Goal: Task Accomplishment & Management: Manage account settings

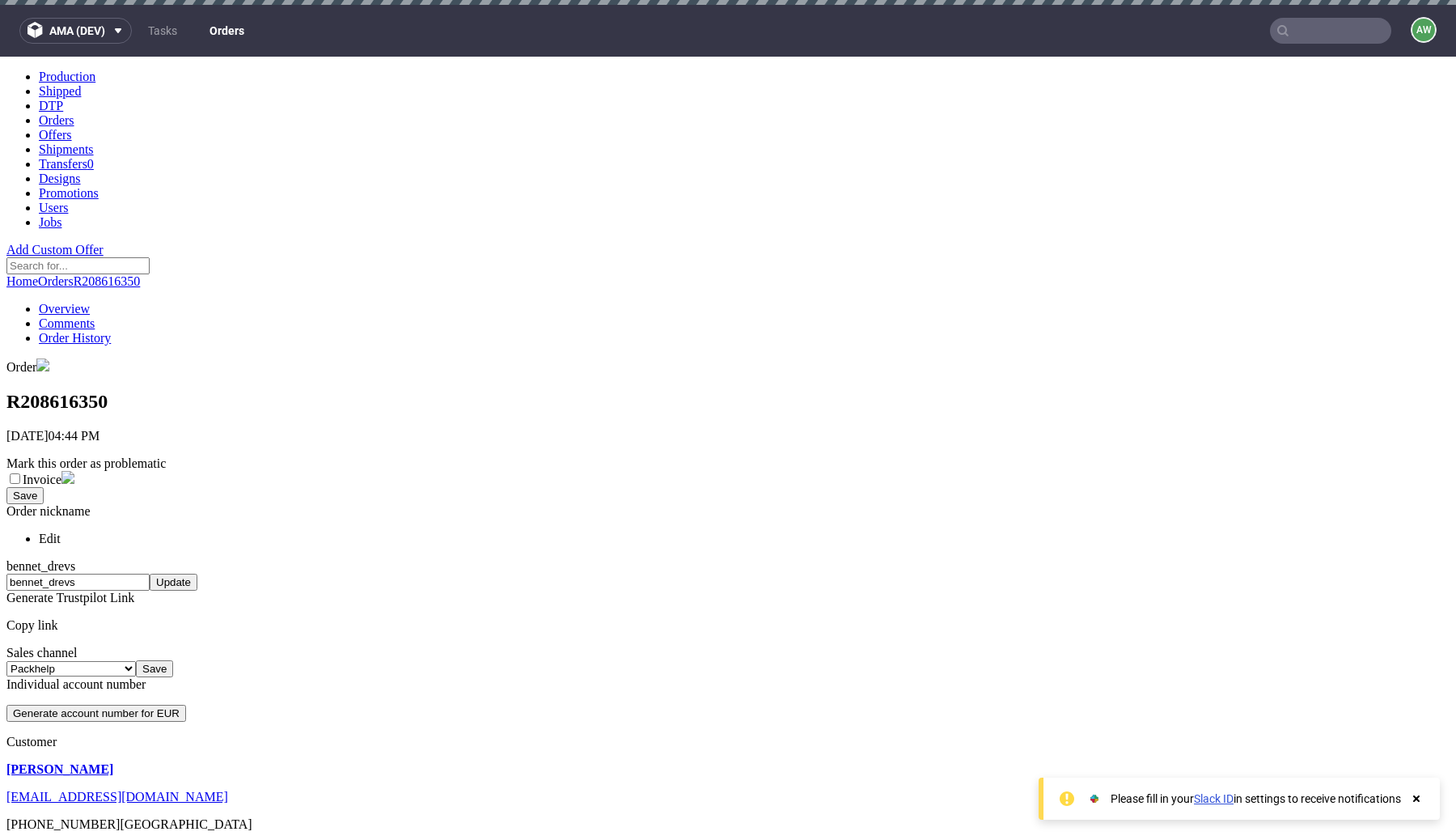
click at [237, 29] on link "Orders" at bounding box center [226, 31] width 54 height 26
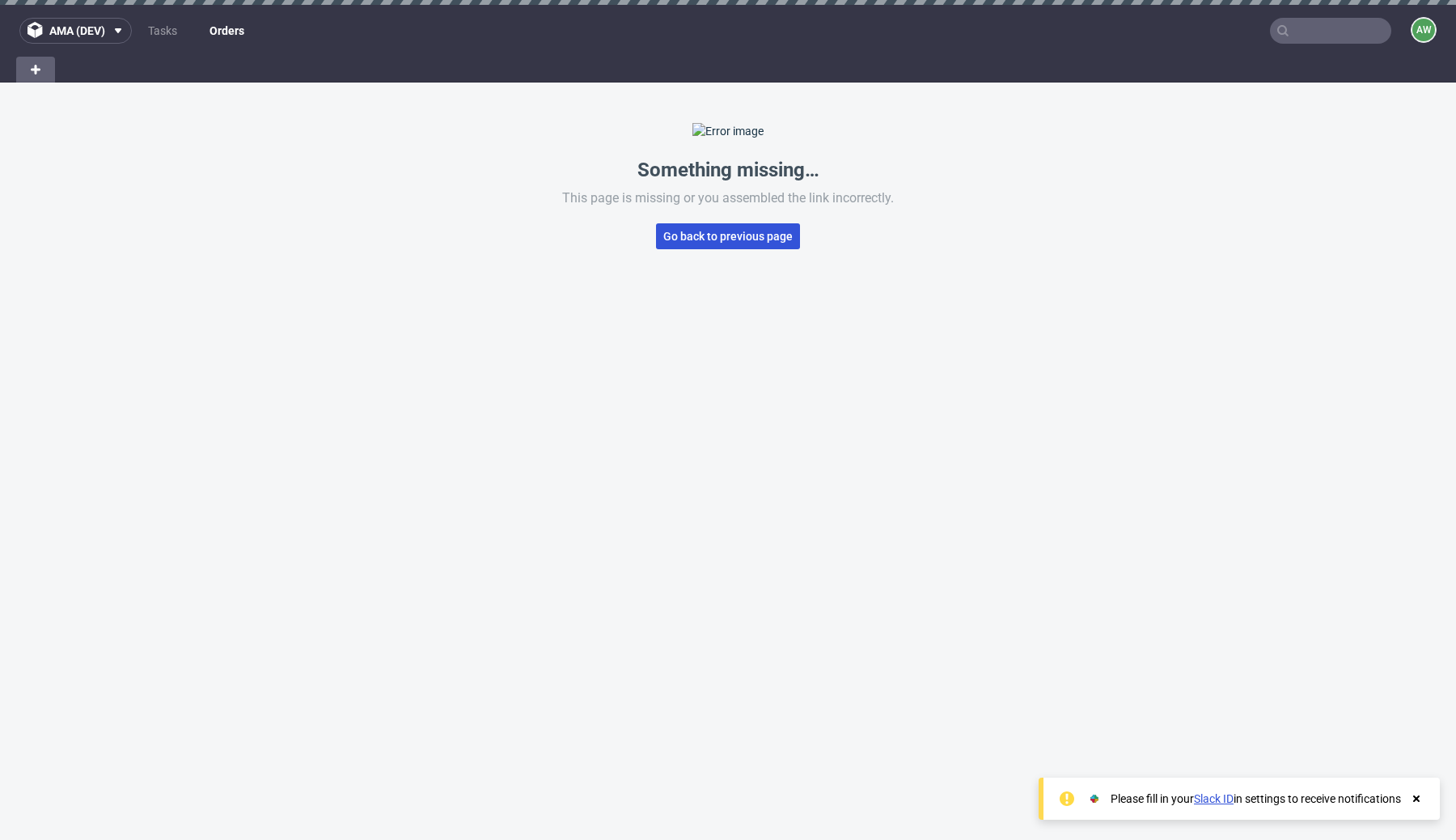
click at [729, 242] on span "Go back to previous page" at bounding box center [728, 235] width 129 height 11
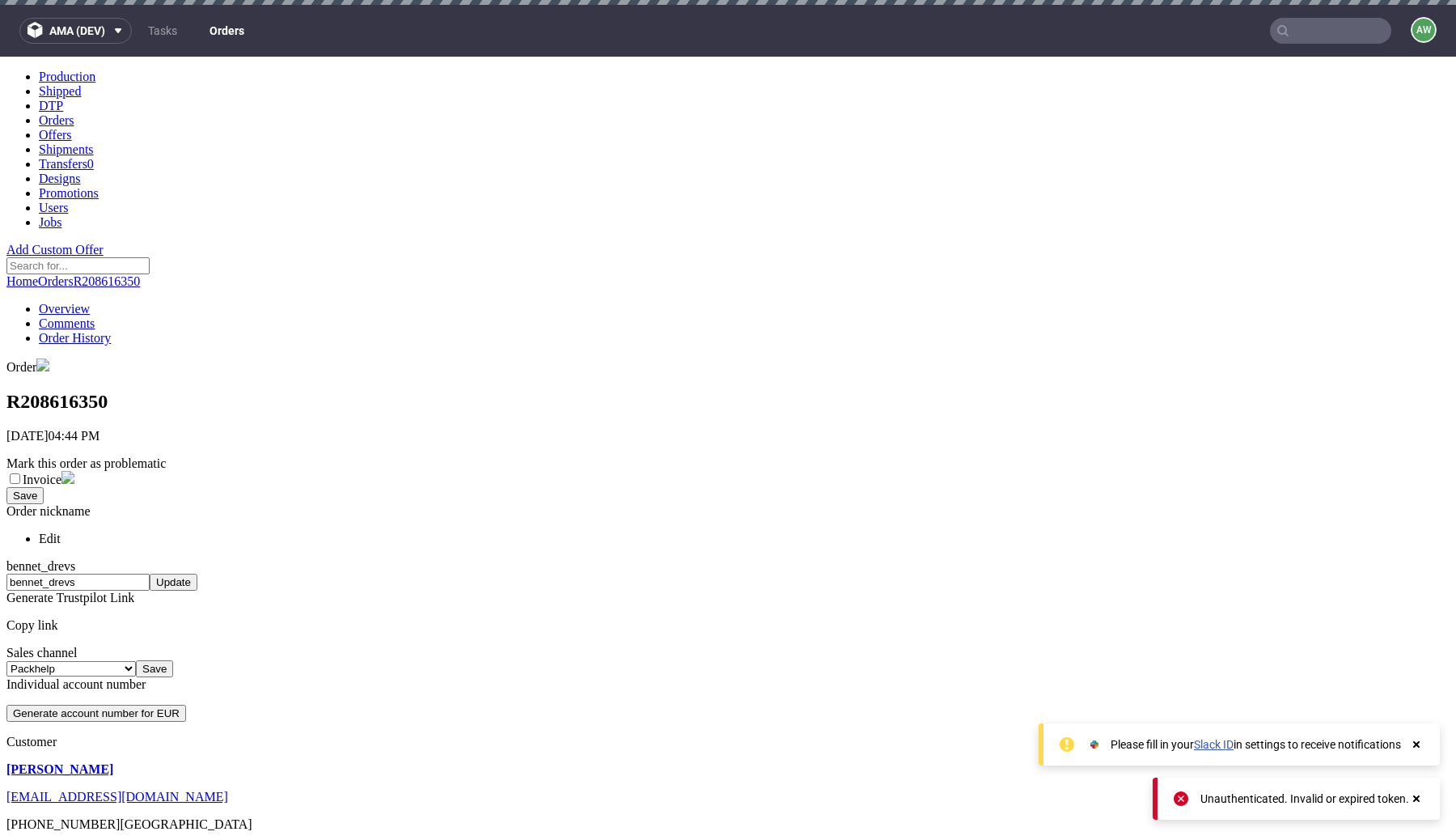
click at [235, 31] on link "Orders" at bounding box center [226, 31] width 54 height 26
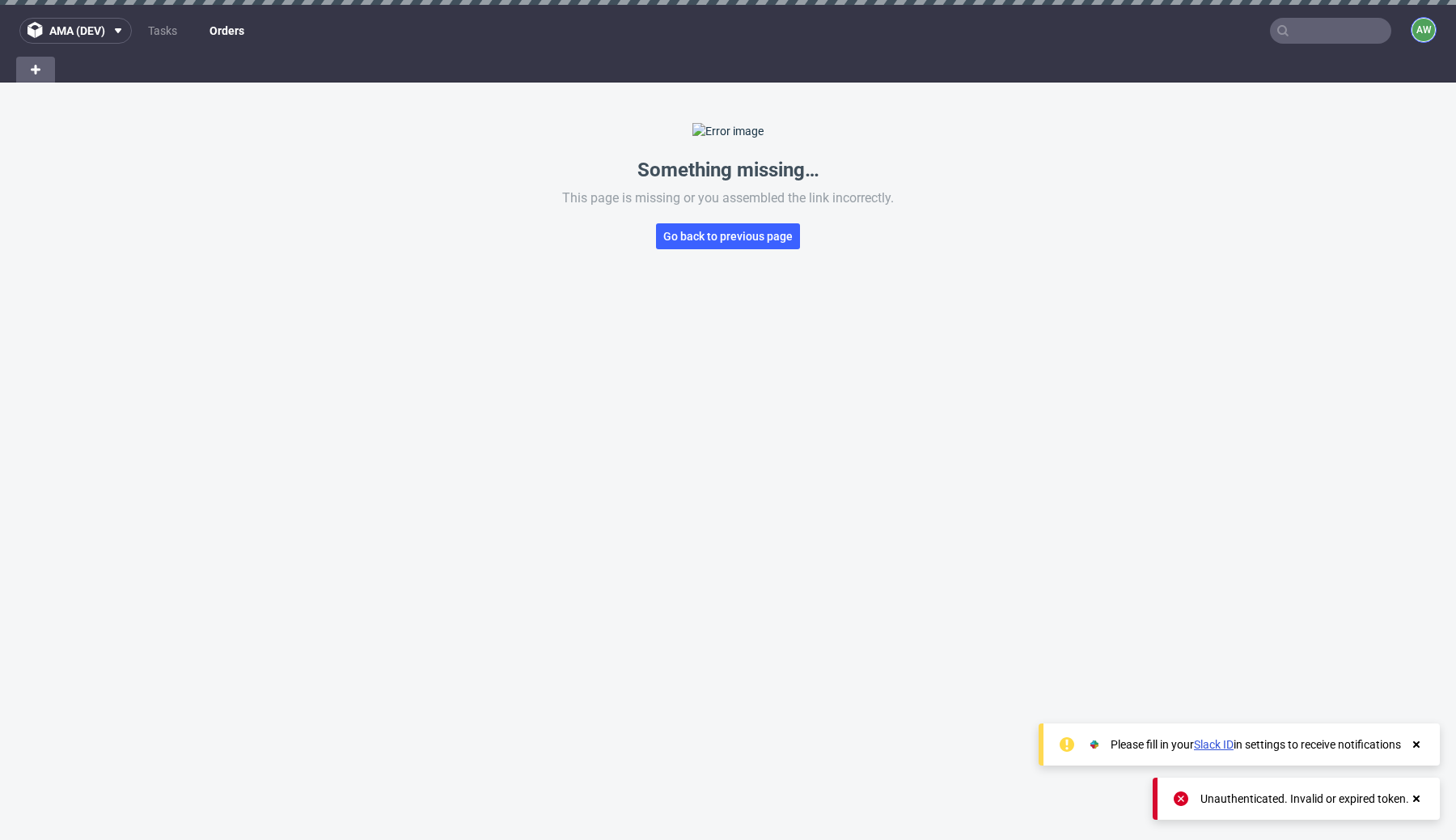
click at [1412, 31] on figcaption "AW" at bounding box center [1423, 30] width 22 height 22
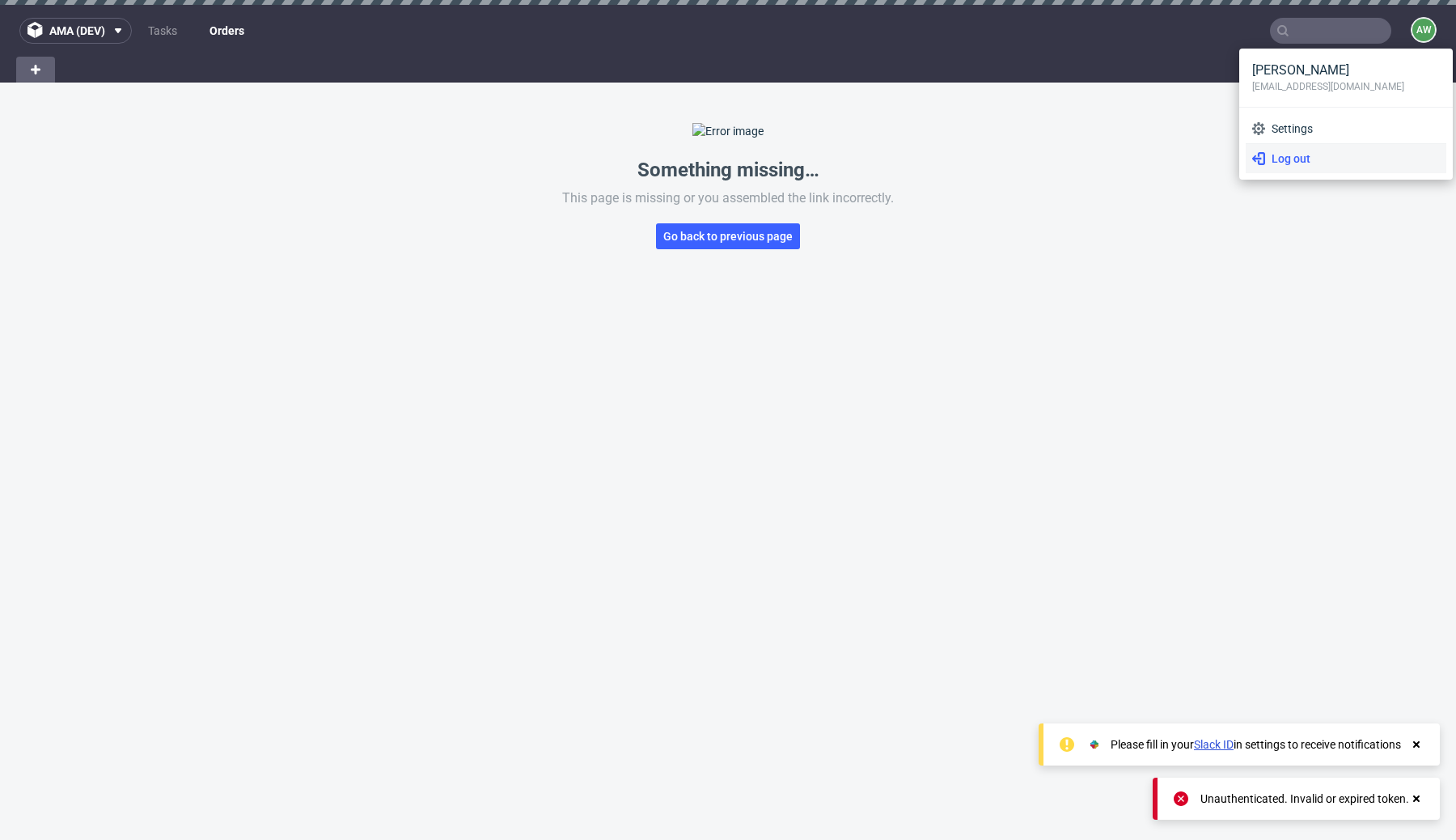
click at [1292, 166] on span "Log out" at bounding box center [1352, 158] width 175 height 16
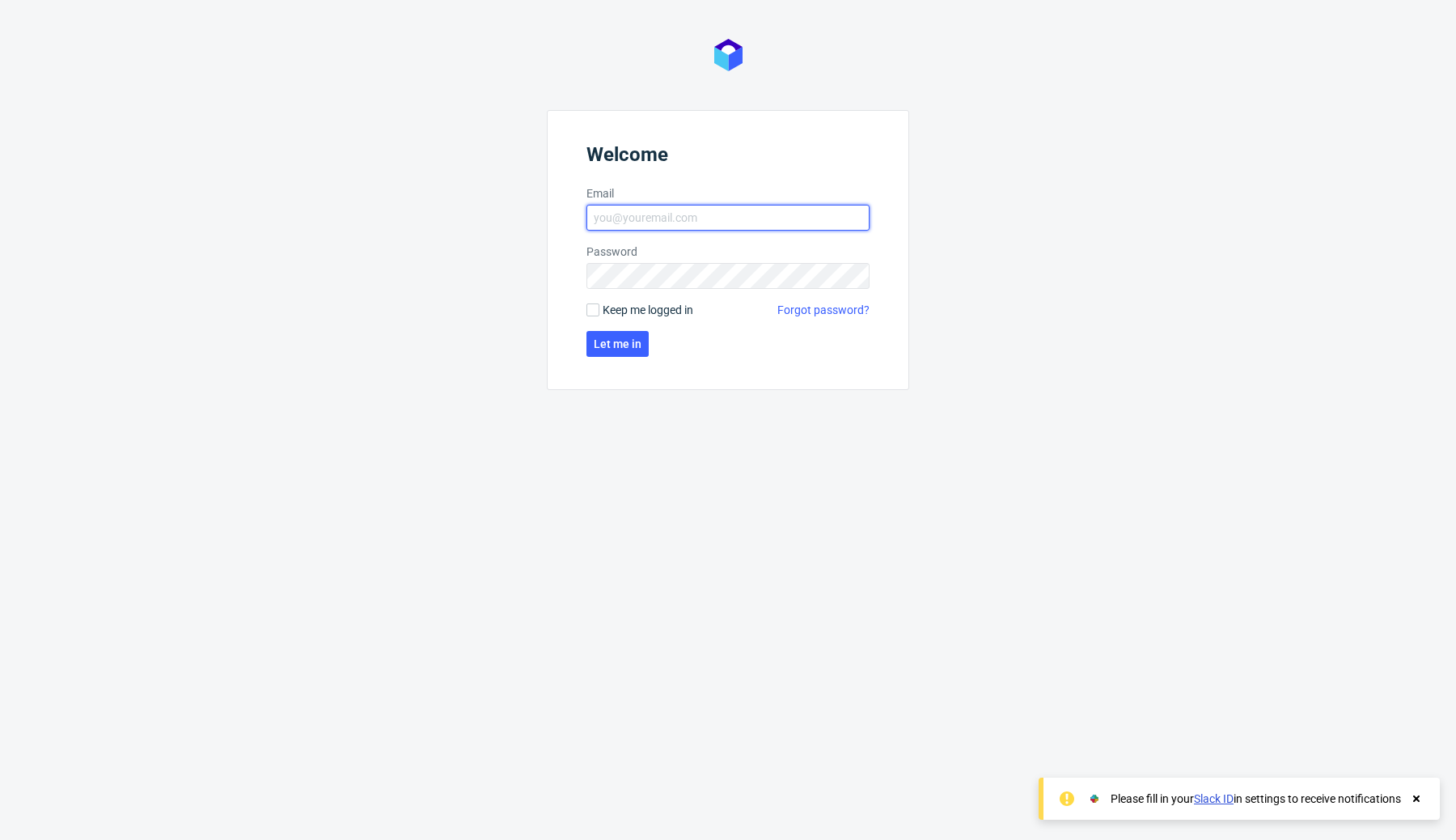
click at [756, 215] on input "Email" at bounding box center [728, 217] width 283 height 26
type input "dev@zapakuj.to"
click at [610, 338] on span "Let me in" at bounding box center [618, 343] width 48 height 11
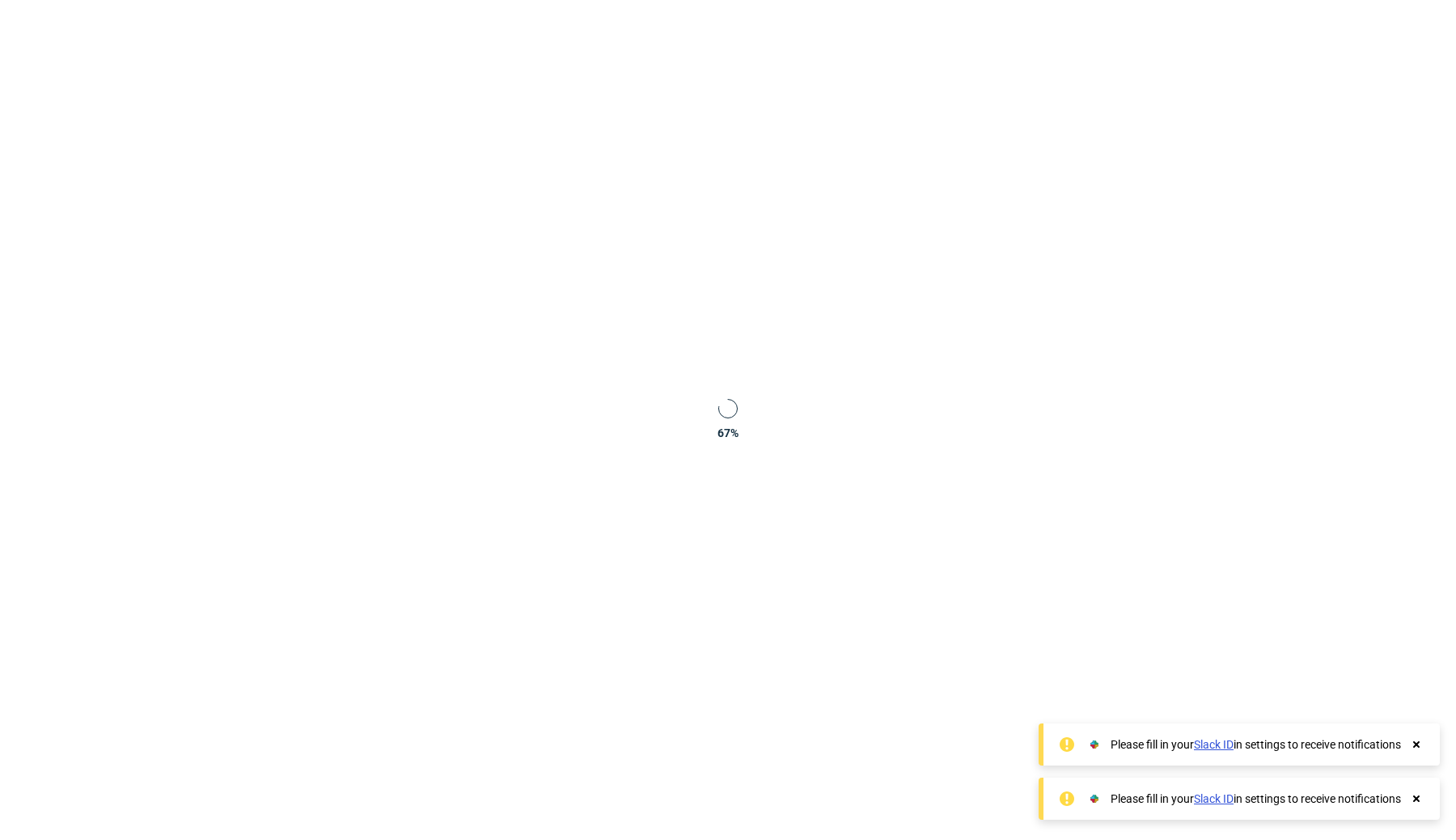
click at [1414, 801] on use at bounding box center [1417, 799] width 7 height 7
click at [1414, 795] on icon at bounding box center [1416, 798] width 15 height 13
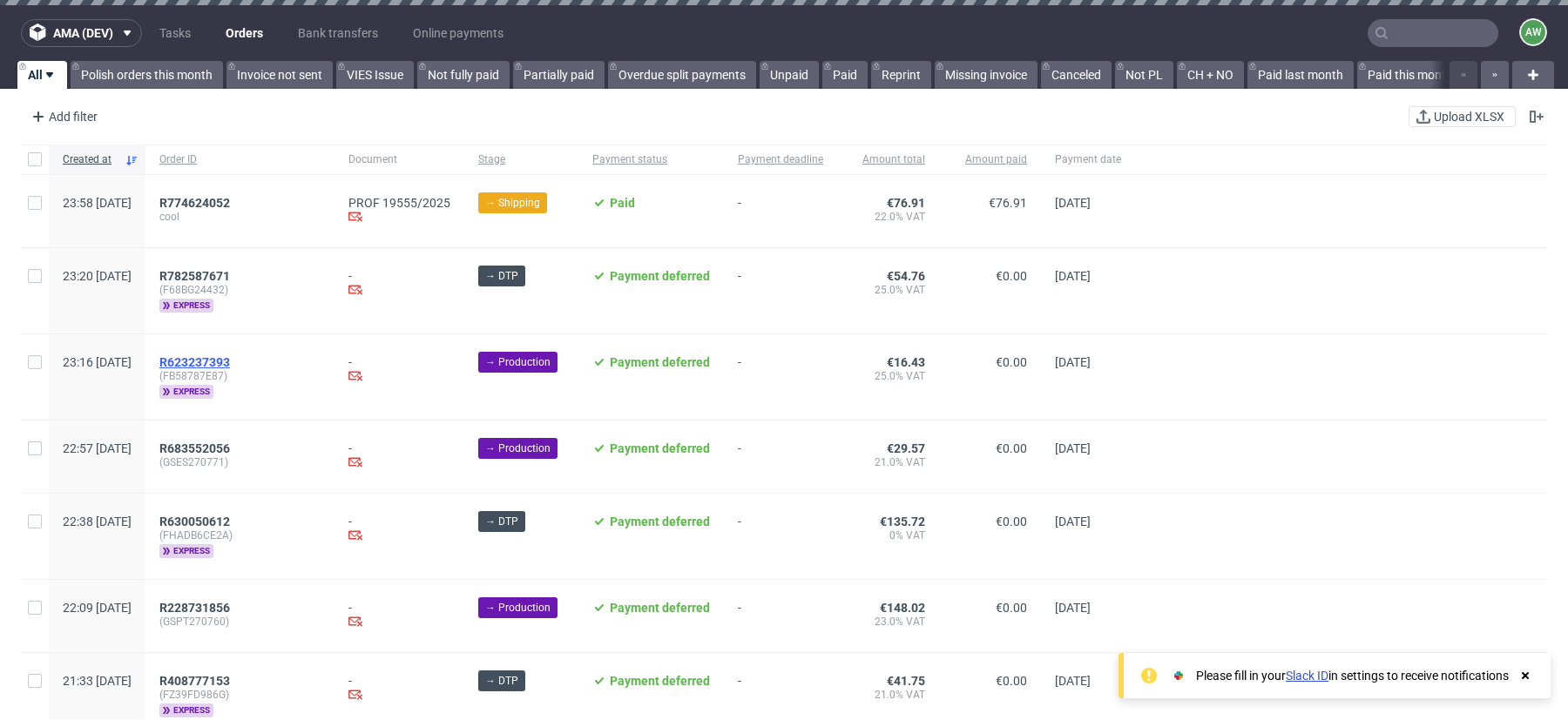
click at [230, 356] on span "R623237393" at bounding box center [195, 362] width 71 height 14
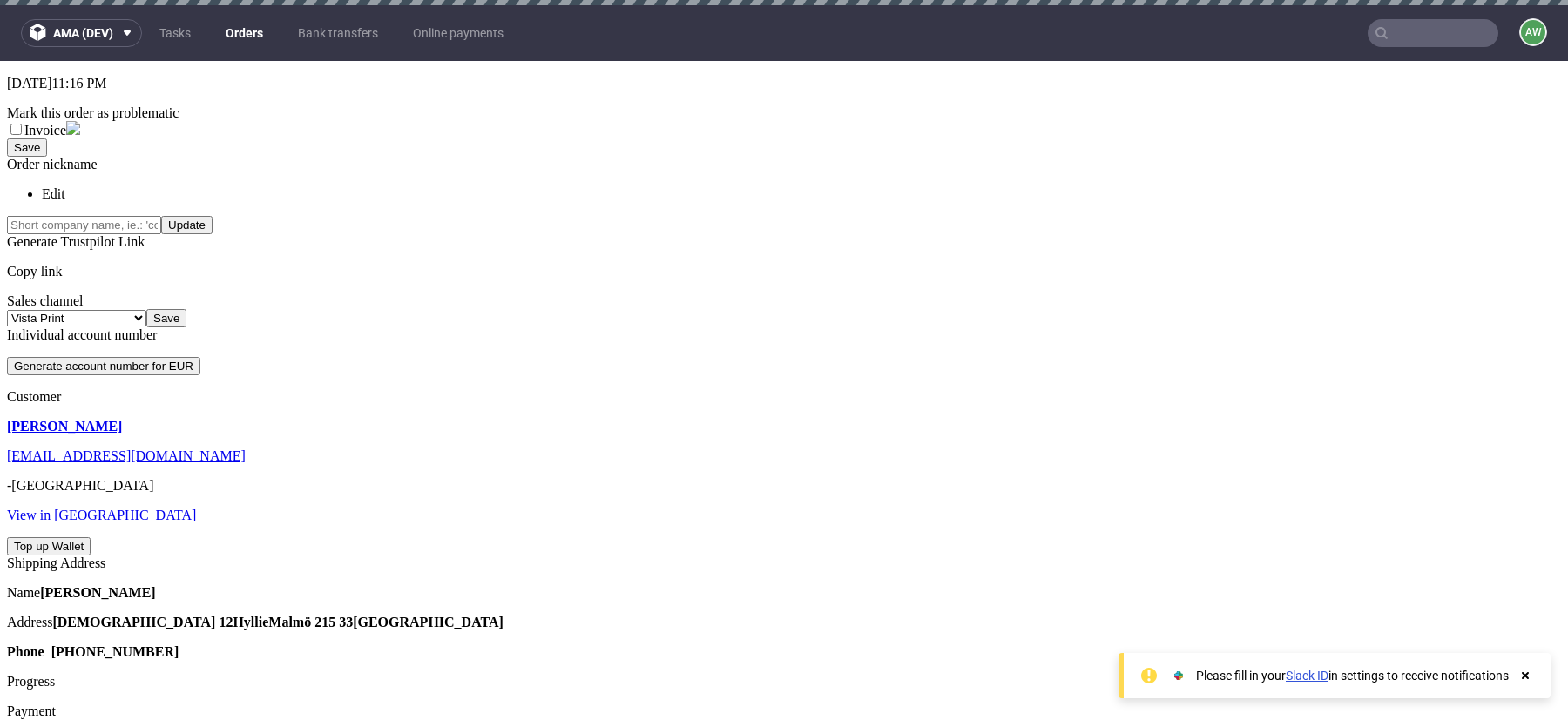
scroll to position [9, 0]
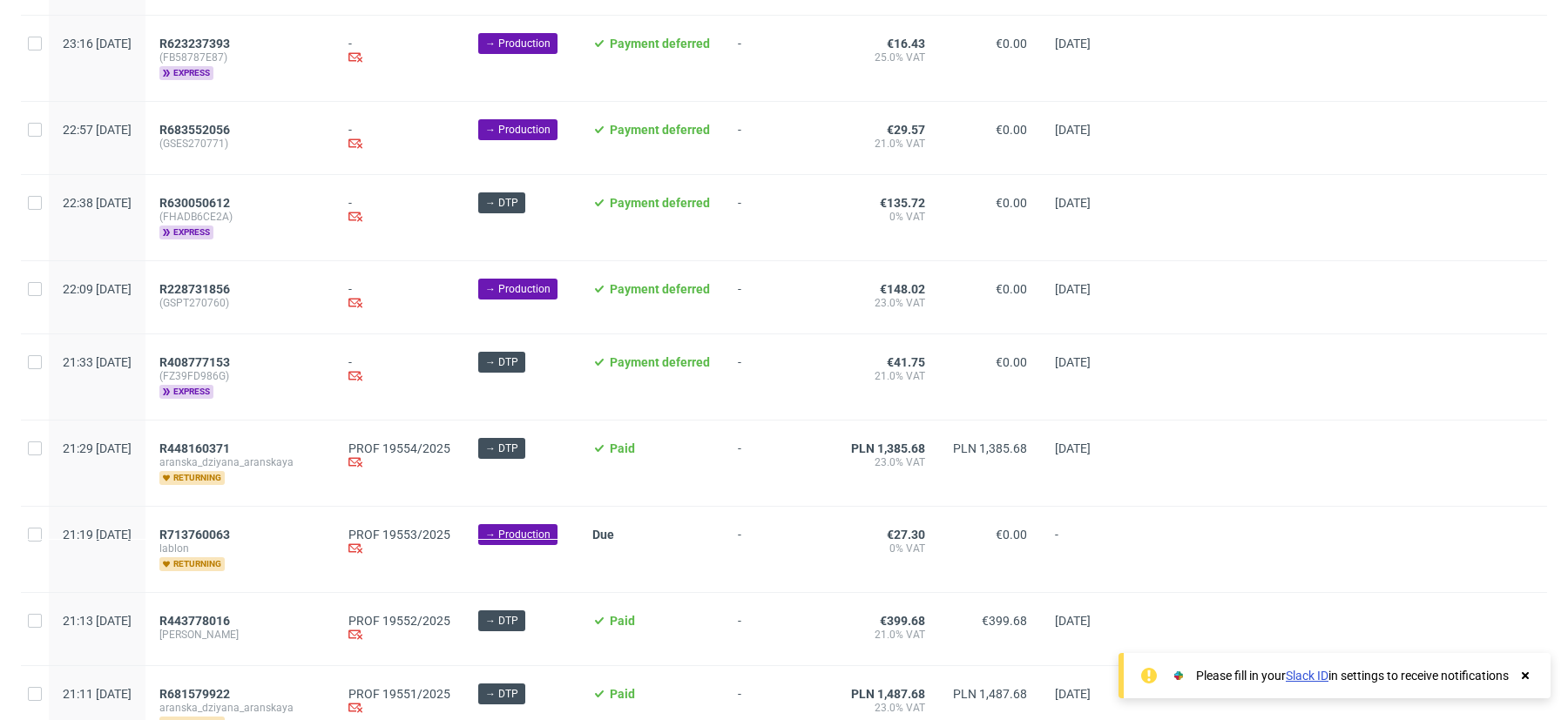
scroll to position [586, 0]
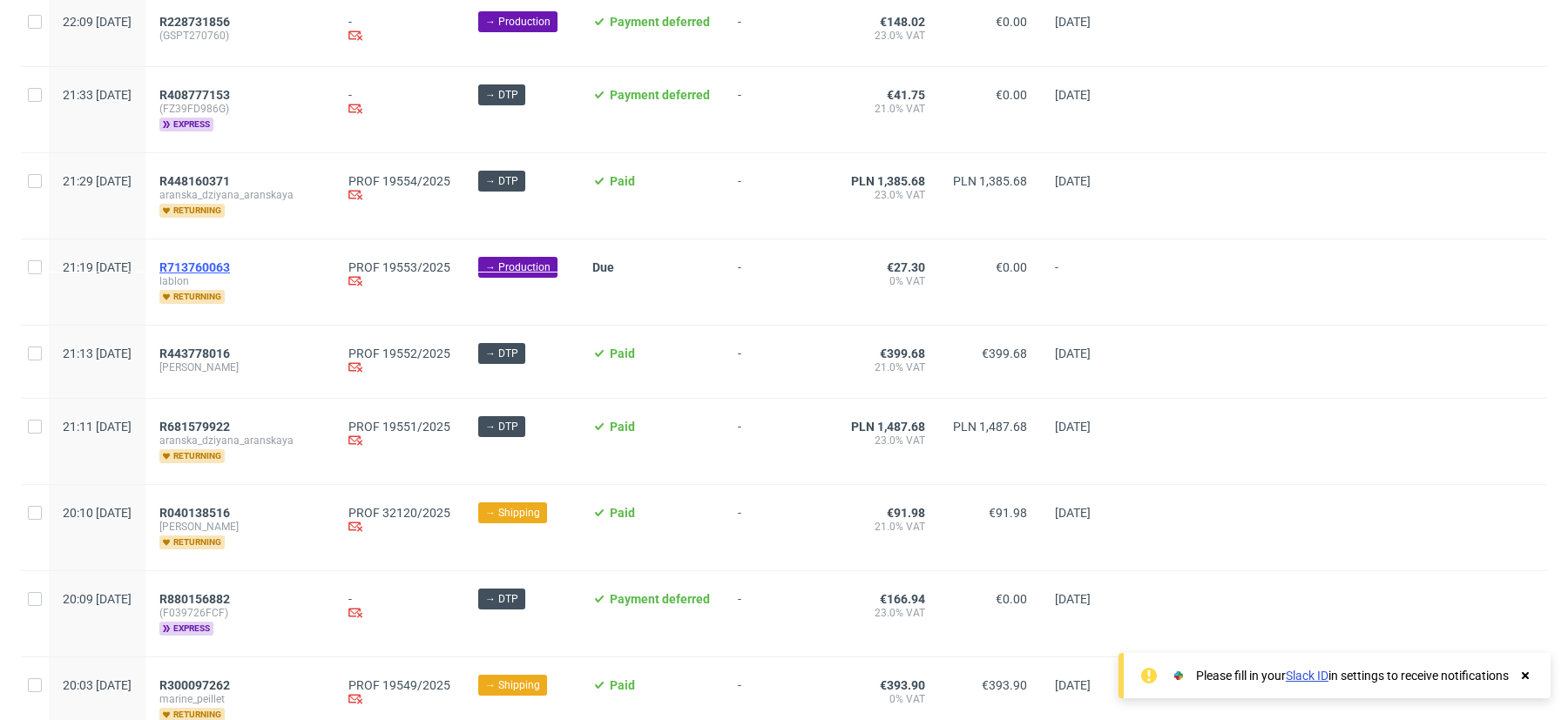
click at [230, 261] on span "R713760063" at bounding box center [195, 267] width 71 height 14
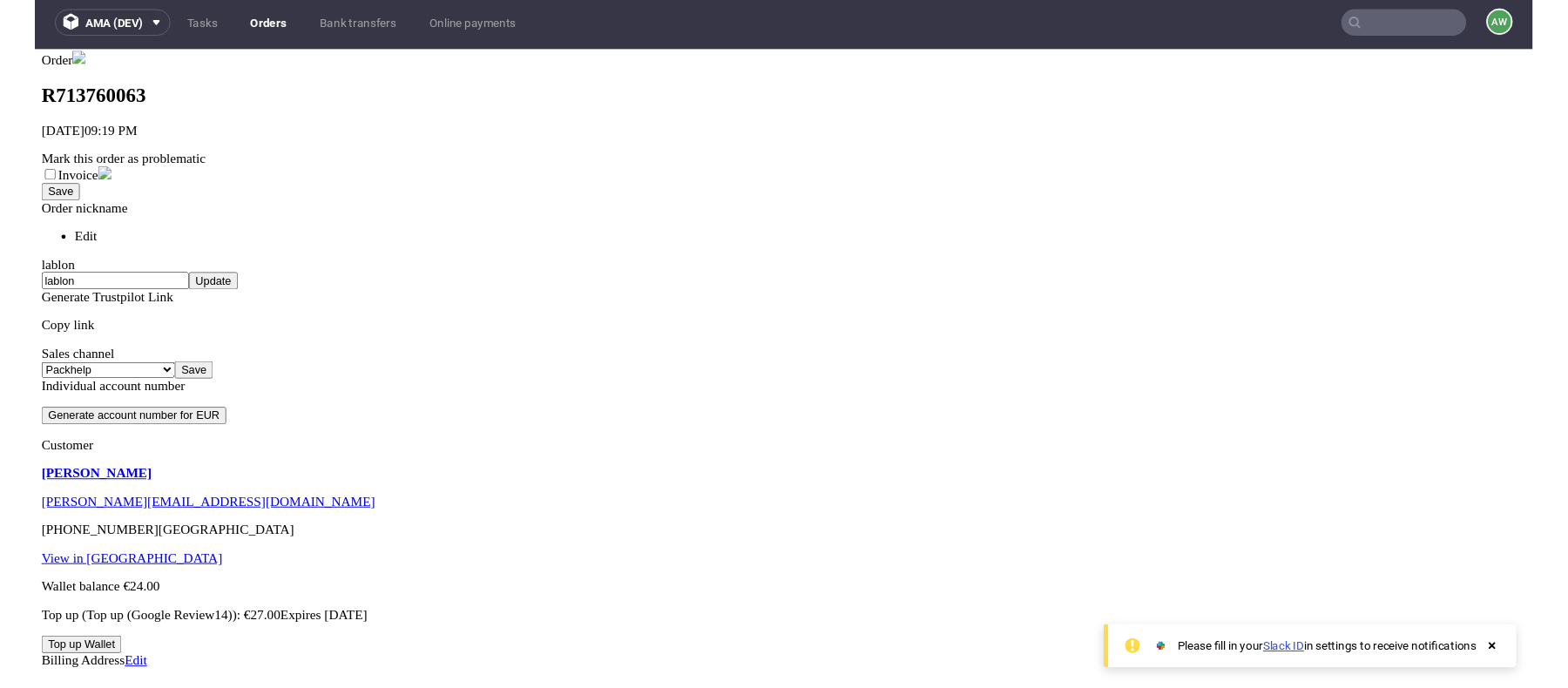
scroll to position [611, 0]
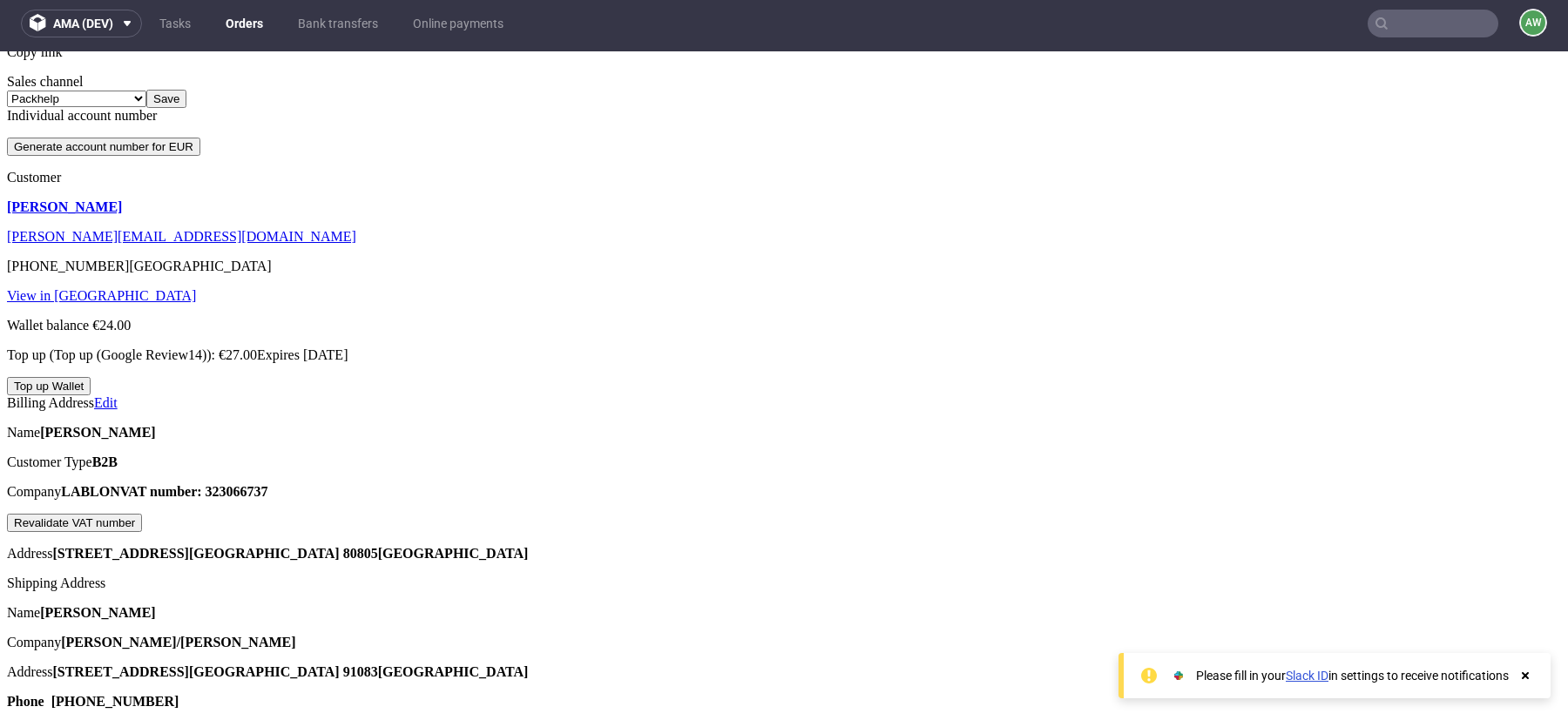
click at [118, 395] on link "Edit" at bounding box center [106, 403] width 24 height 15
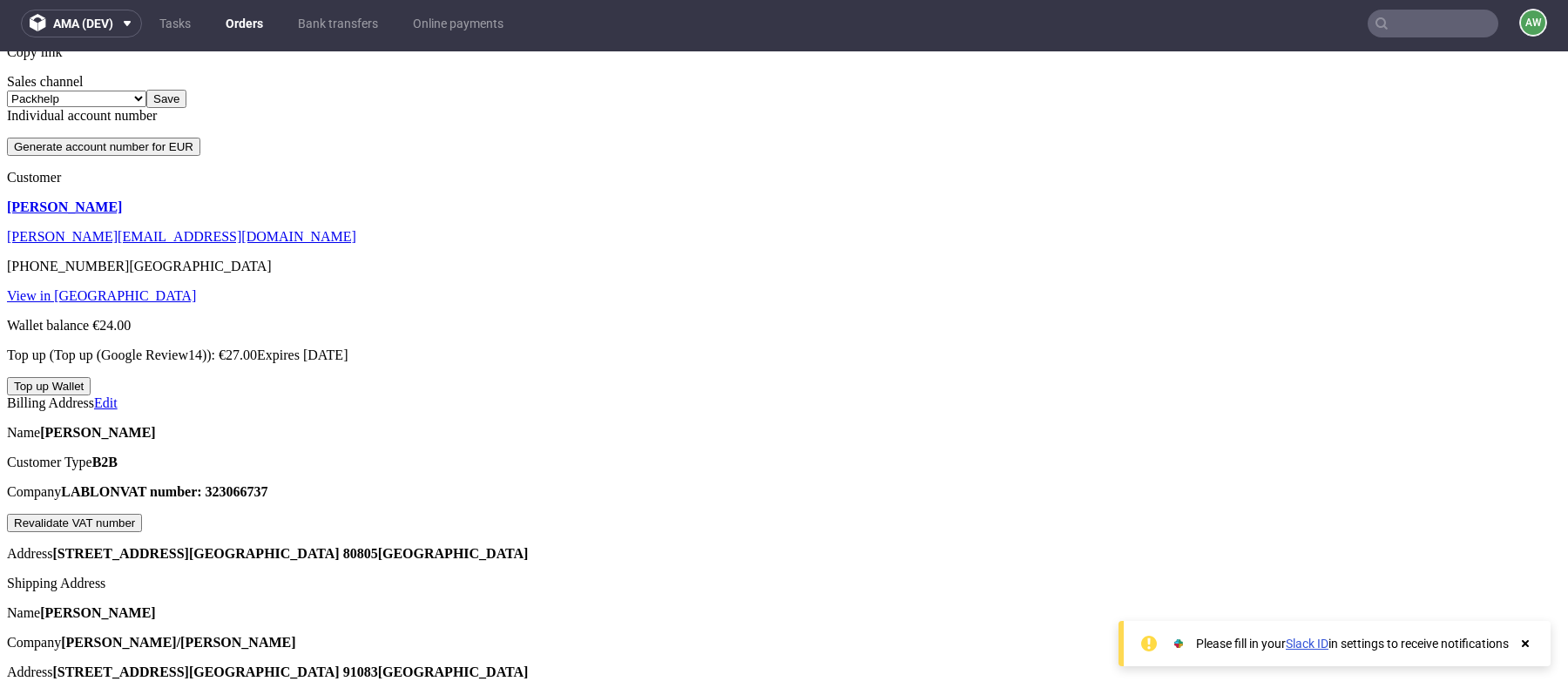
click at [1527, 537] on use at bounding box center [1526, 645] width 7 height 7
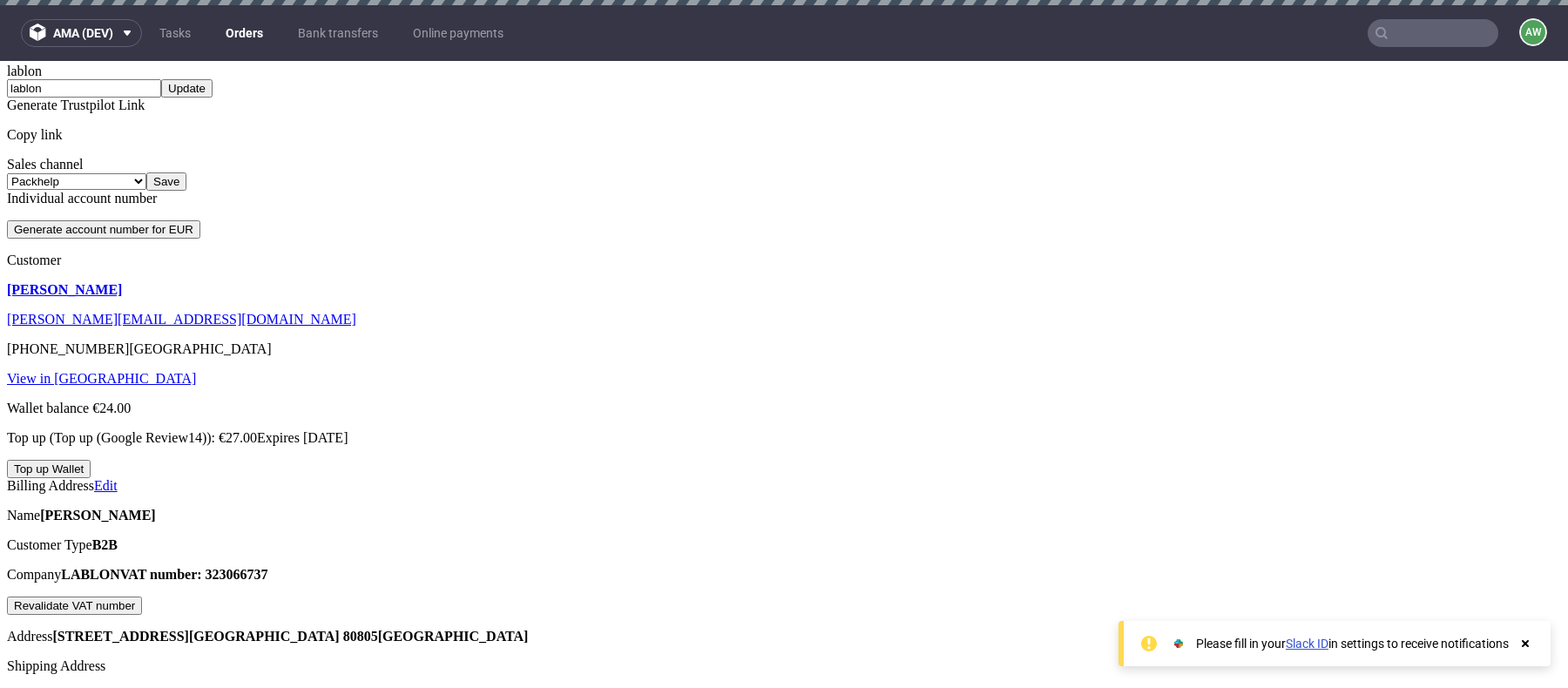
scroll to position [657, 0]
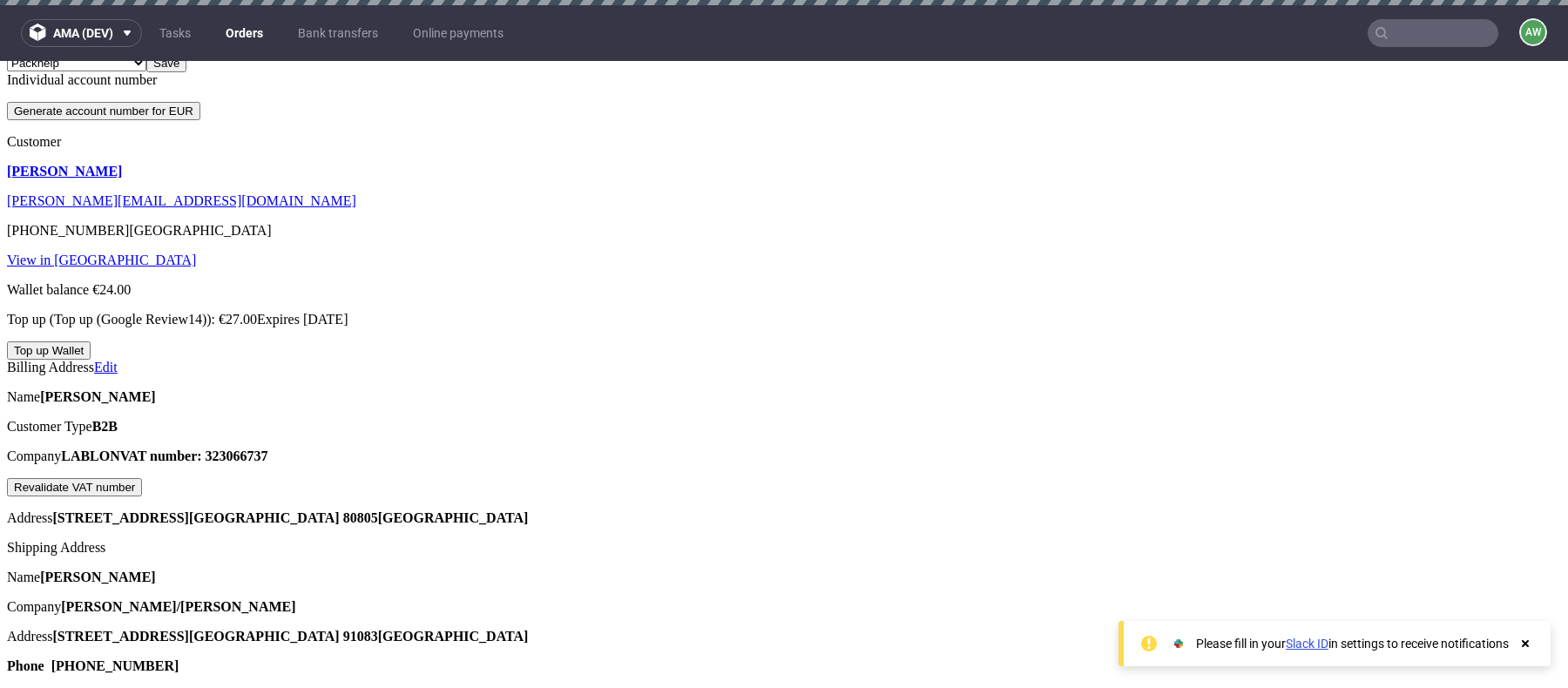
click at [118, 360] on link "Edit" at bounding box center [106, 367] width 24 height 15
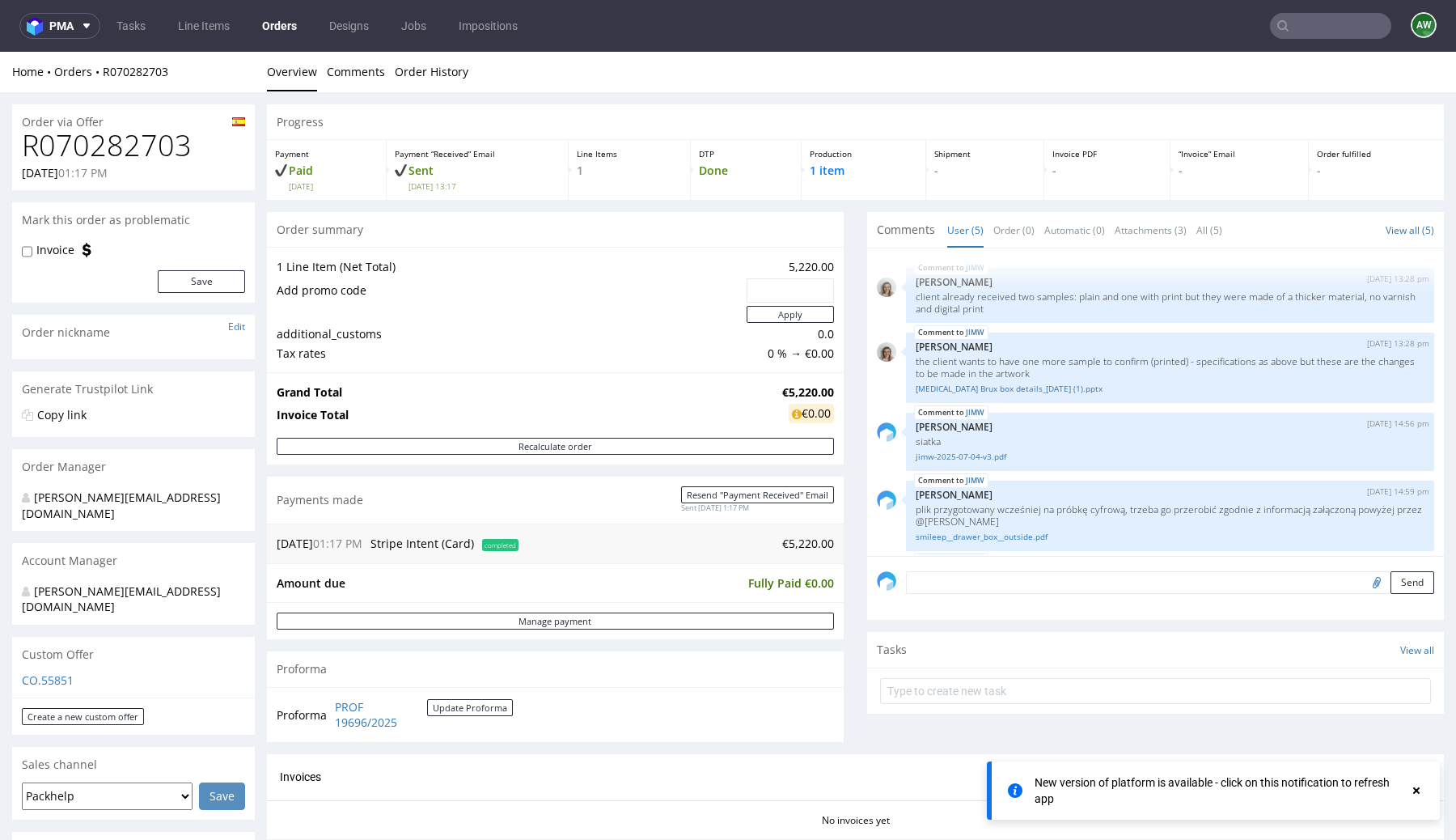
scroll to position [57, 0]
